Goal: Task Accomplishment & Management: Complete application form

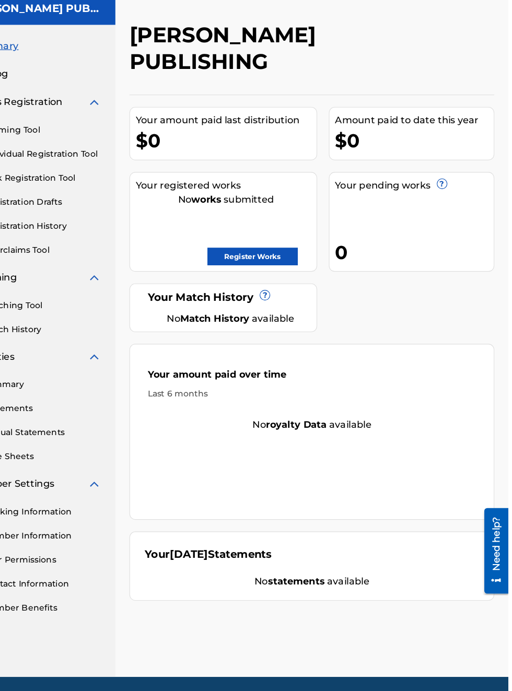
scroll to position [0, 167]
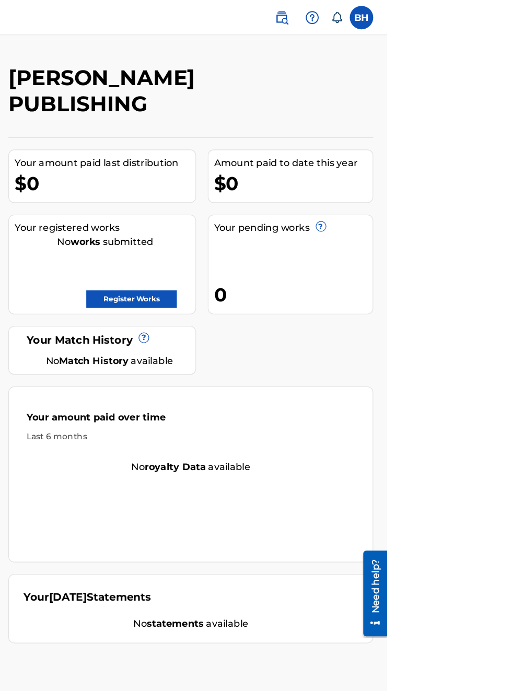
click at [325, 259] on link "Register Works" at bounding box center [284, 267] width 80 height 16
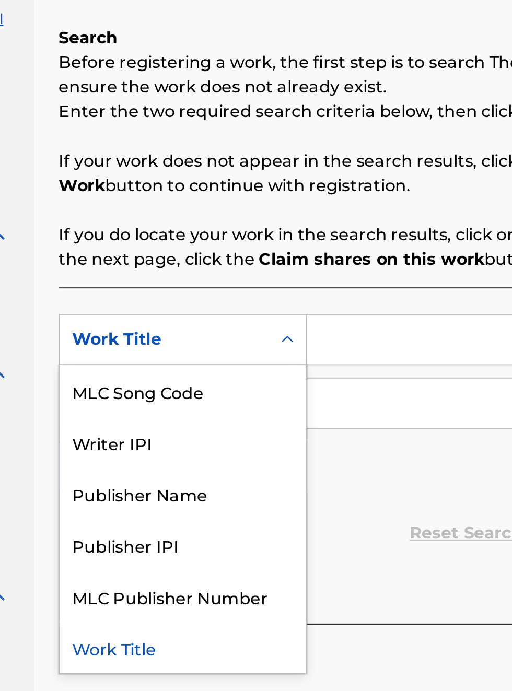
scroll to position [165, 144]
click at [245, 423] on div "Publisher Name" at bounding box center [237, 417] width 125 height 26
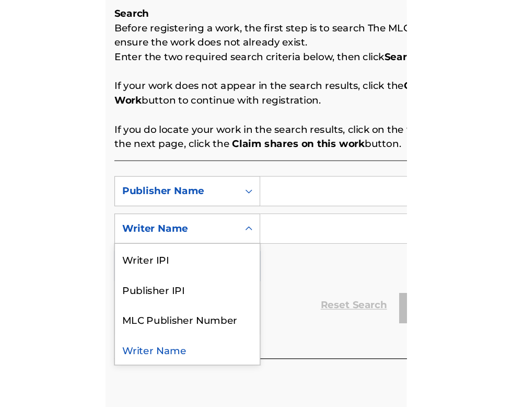
scroll to position [173, 167]
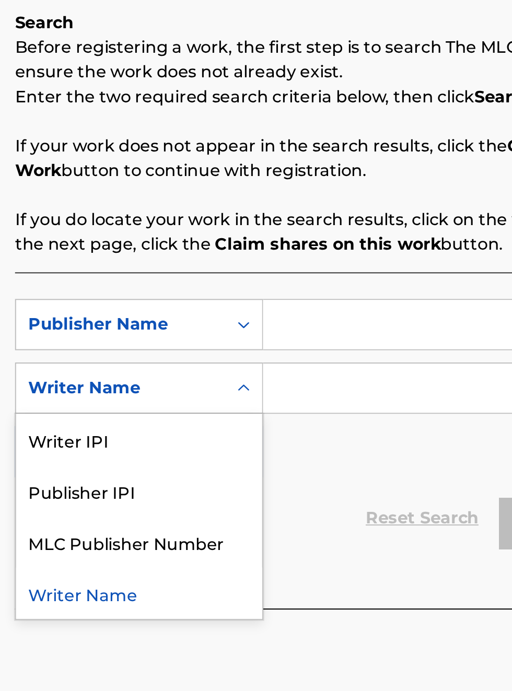
click at [233, 429] on div "Publisher IPI" at bounding box center [237, 423] width 125 height 26
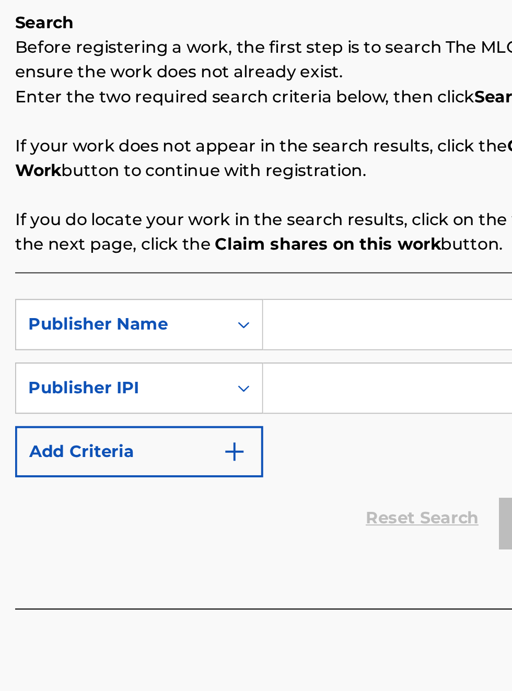
click at [337, 339] on input "Search Form" at bounding box center [400, 338] width 198 height 25
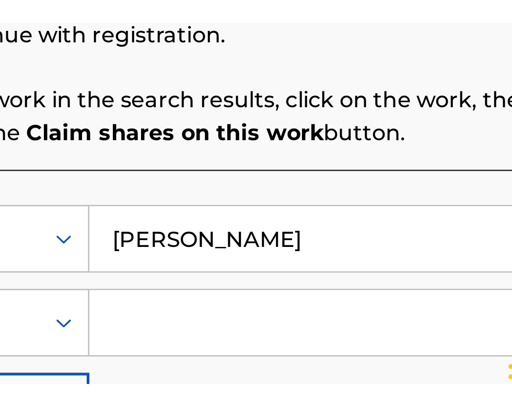
scroll to position [200, 267]
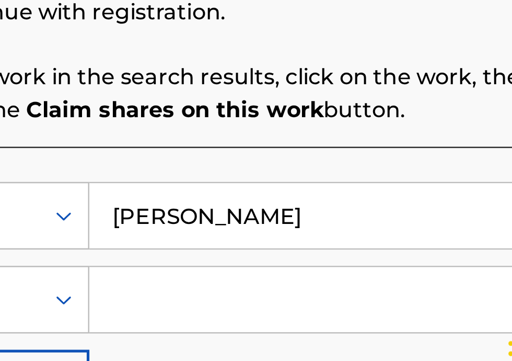
type input "[PERSON_NAME]"
click at [326, 315] on input "Search Form" at bounding box center [400, 315] width 198 height 25
type input "00340604990"
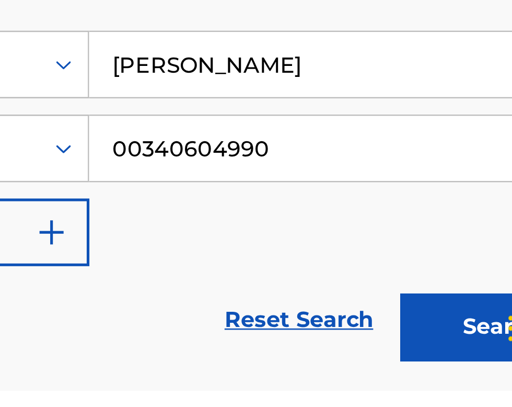
scroll to position [73, 0]
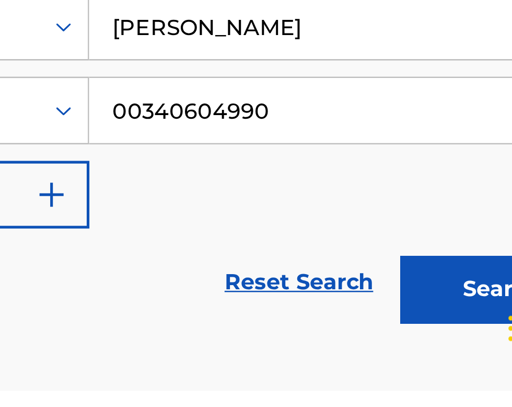
click at [458, 374] on button "Search" at bounding box center [460, 367] width 78 height 26
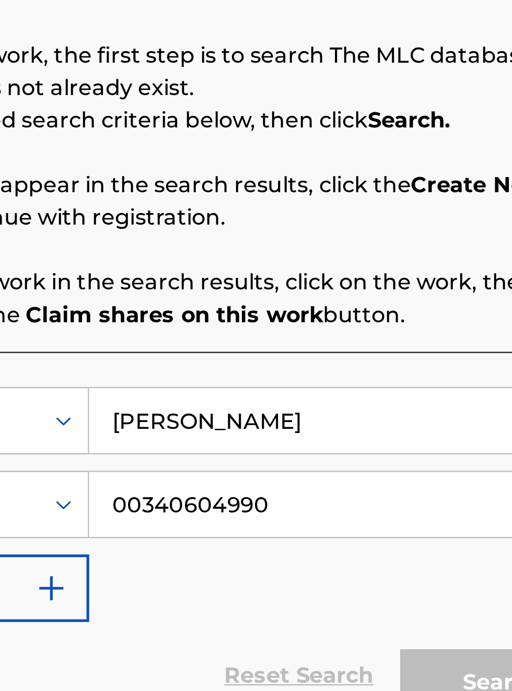
scroll to position [176, 267]
click at [267, 271] on div "Search Before registering a work, the first step is to search The MLC database …" at bounding box center [337, 365] width 325 height 372
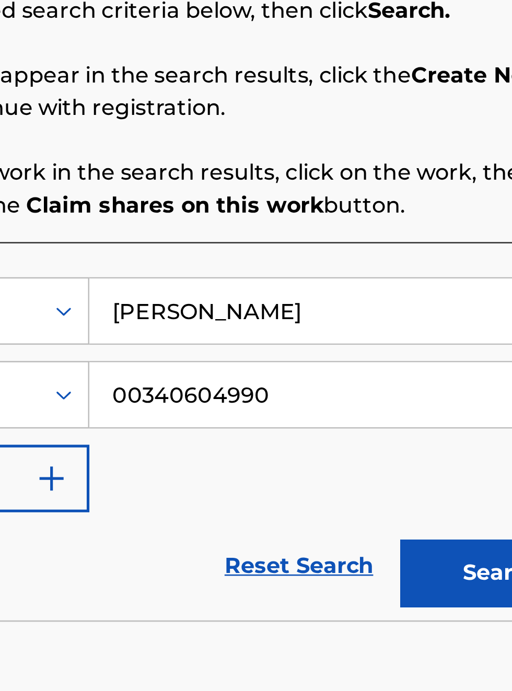
click at [445, 404] on button "Search" at bounding box center [460, 398] width 78 height 26
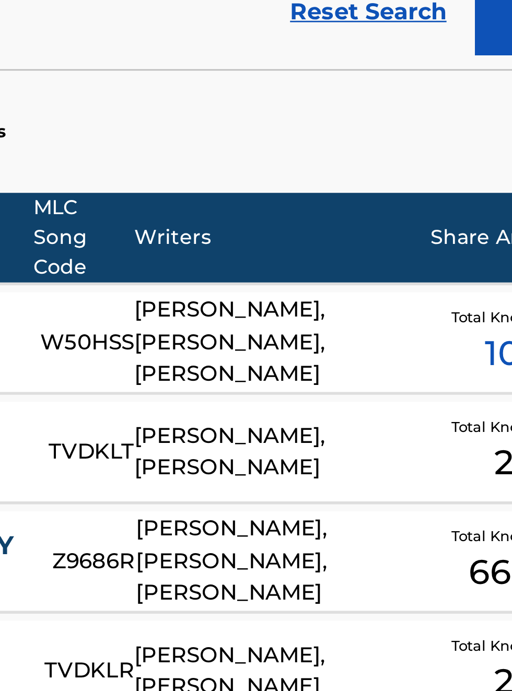
scroll to position [0, 0]
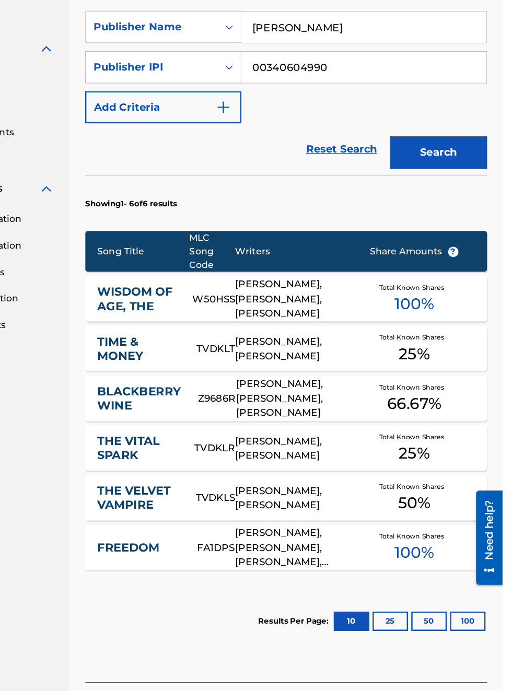
click at [469, 223] on button "Search" at bounding box center [460, 217] width 78 height 26
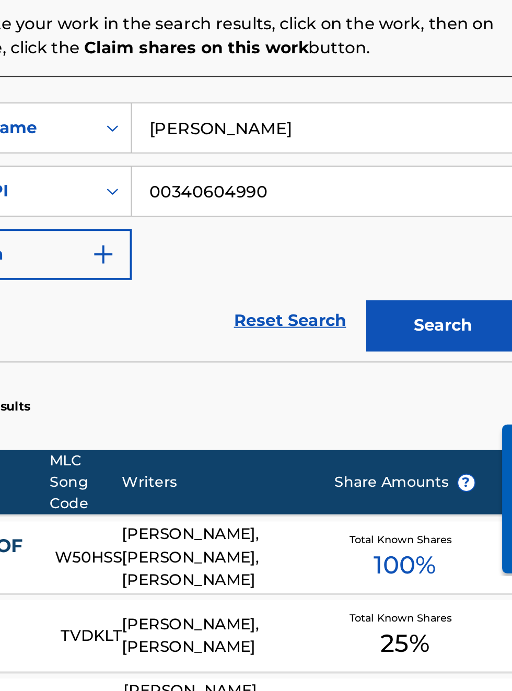
click at [469, 446] on button "Search" at bounding box center [460, 440] width 78 height 26
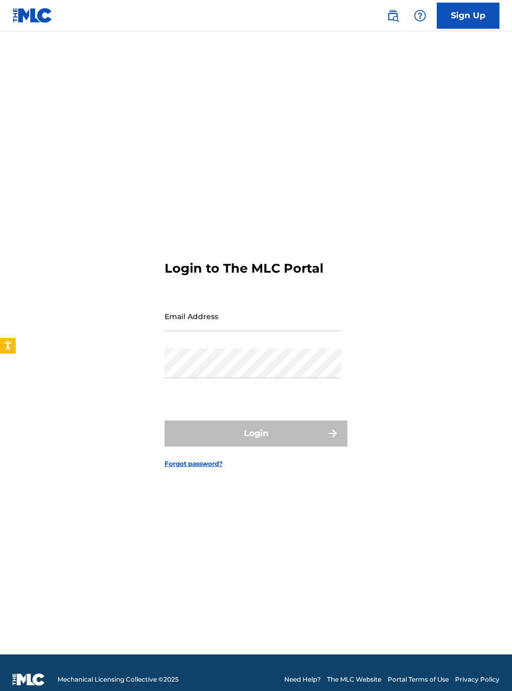
click at [499, 484] on div "Login to The MLC Portal Email Address Password Login Forgot password?" at bounding box center [256, 355] width 512 height 597
click at [502, 495] on div "Login to The MLC Portal Email Address Password Login Forgot password?" at bounding box center [256, 355] width 512 height 597
